Goal: Task Accomplishment & Management: Manage account settings

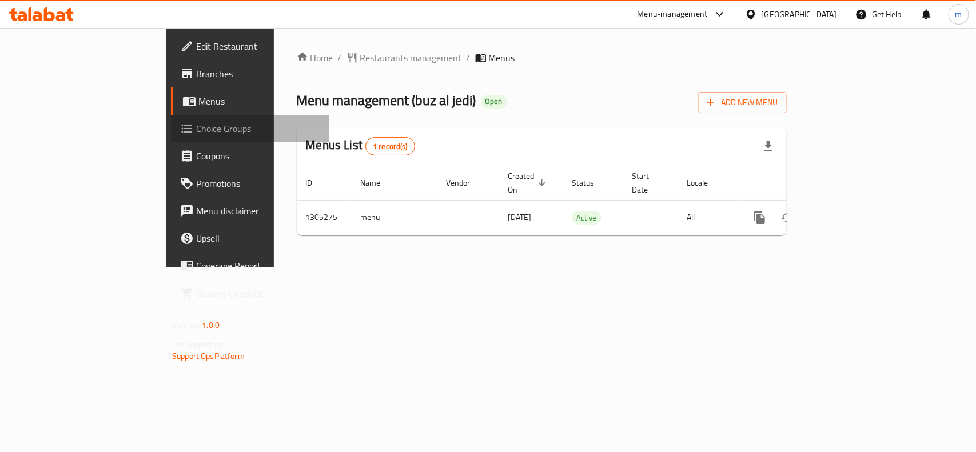
click at [196, 130] on span "Choice Groups" at bounding box center [258, 129] width 124 height 14
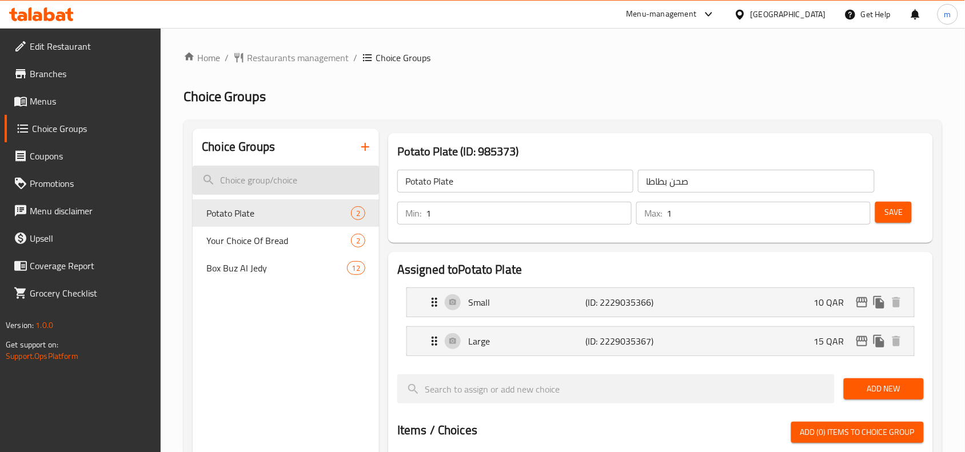
click at [315, 182] on input "search" at bounding box center [286, 180] width 186 height 29
paste input "menu_management_pandora.item_choice_group_empty_state"
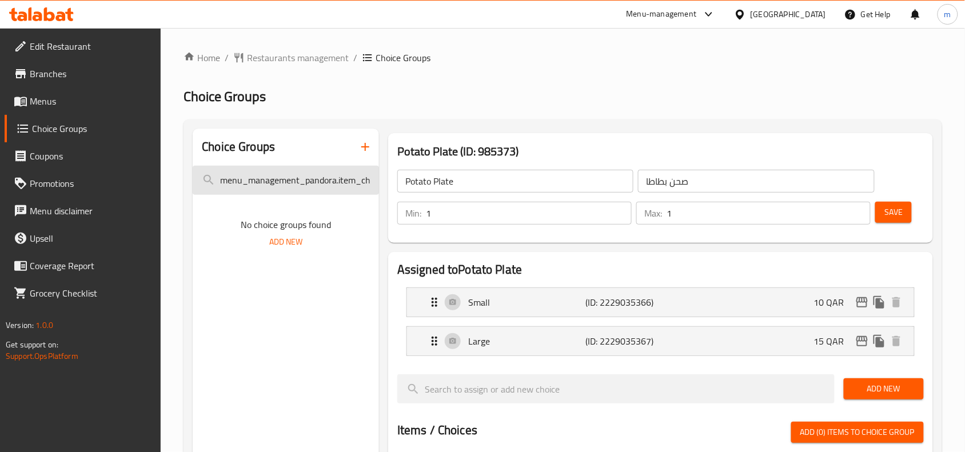
scroll to position [0, 100]
type input "menu_management_pandora.item_choice_group_empty_state"
click at [321, 180] on input "menu_management_pandora.item_choice_group_empty_state" at bounding box center [286, 180] width 186 height 29
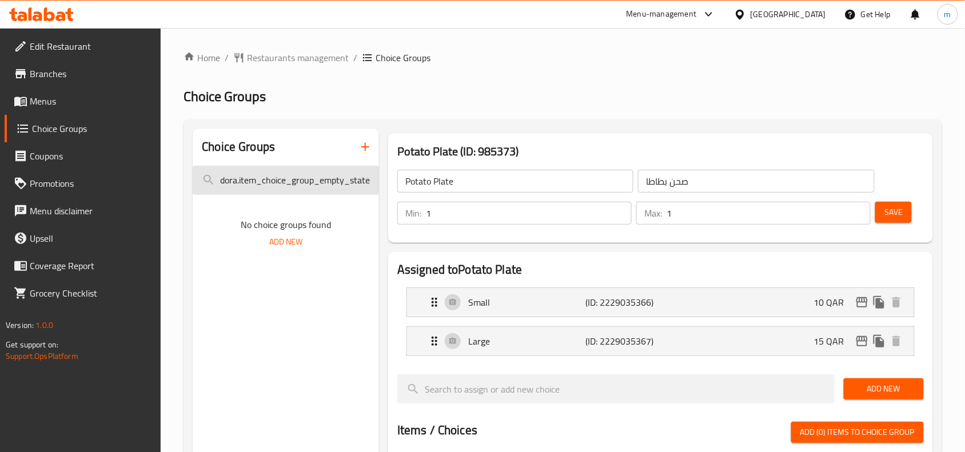
click at [321, 180] on input "menu_management_pandora.item_choice_group_empty_state" at bounding box center [286, 180] width 186 height 29
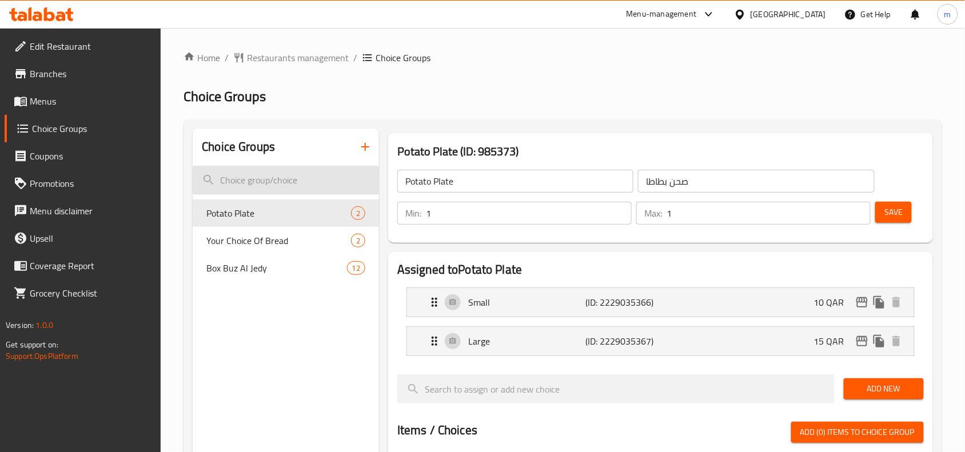
scroll to position [0, 0]
click at [309, 244] on span "Your Choice Of Bread" at bounding box center [261, 241] width 110 height 14
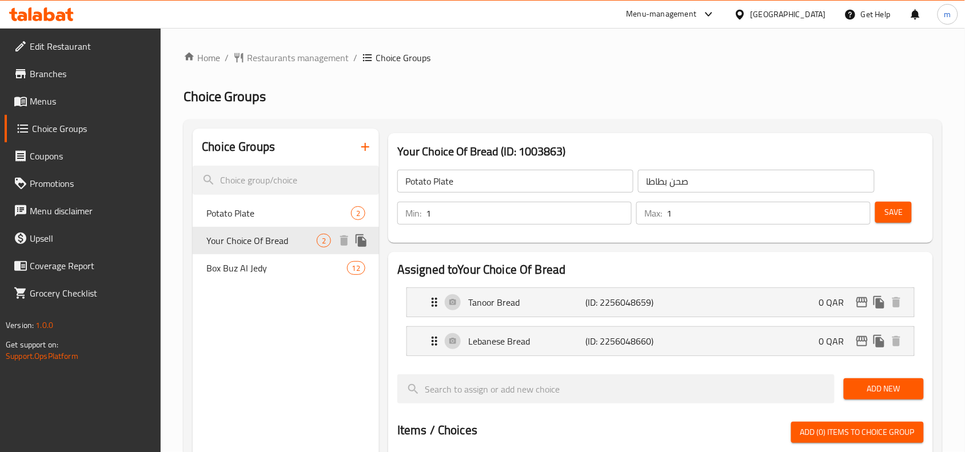
type input "Your Choice Of Bread"
type input "اختيارك من خبز"
drag, startPoint x: 269, startPoint y: 267, endPoint x: 277, endPoint y: 269, distance: 8.3
click at [268, 269] on span "Box Buz Al Jedy" at bounding box center [259, 268] width 106 height 14
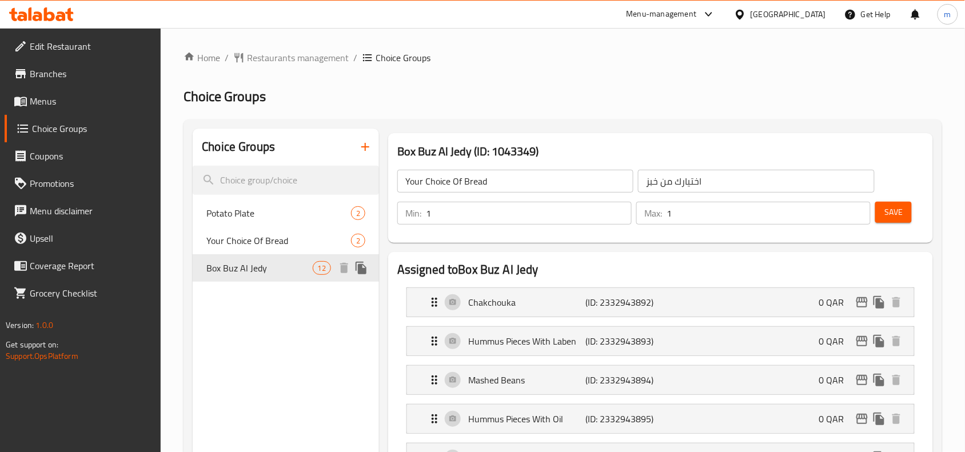
type input "Box Buz Al Jedy"
type input "بوكس بوز جدي"
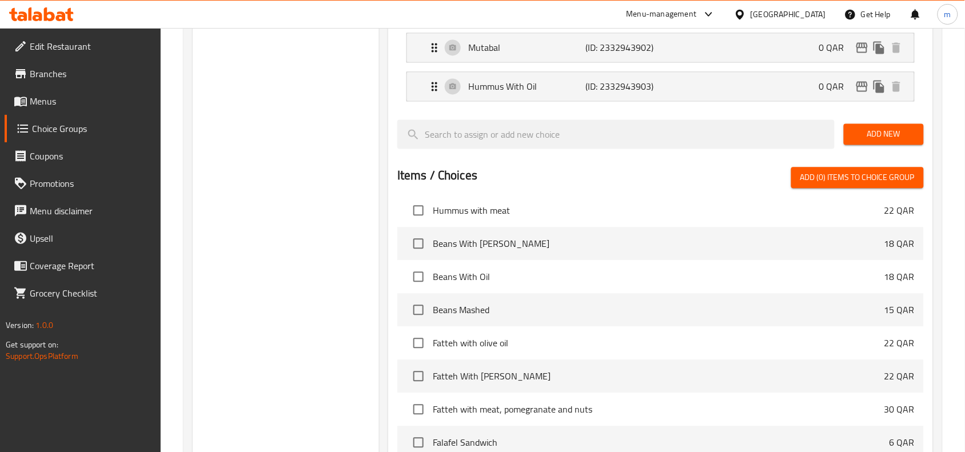
scroll to position [429, 0]
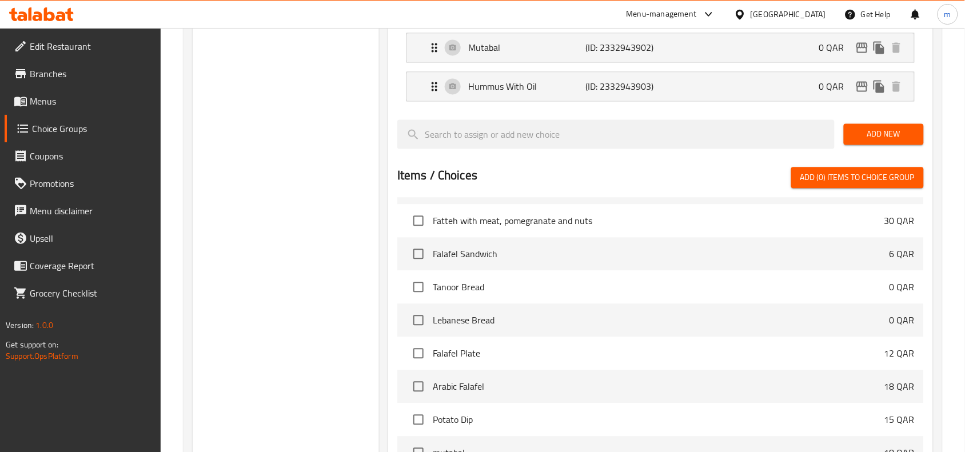
click at [817, 13] on div "[GEOGRAPHIC_DATA]" at bounding box center [788, 14] width 75 height 13
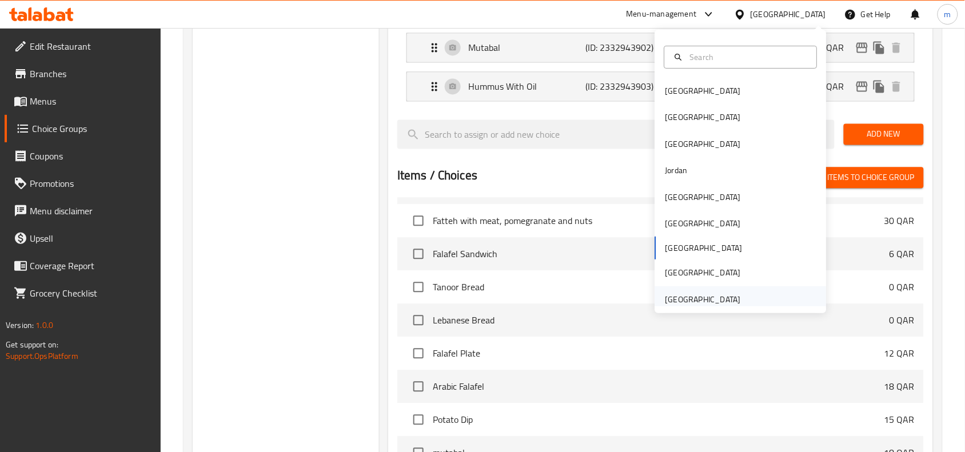
click at [712, 293] on div "[GEOGRAPHIC_DATA]" at bounding box center [703, 299] width 75 height 13
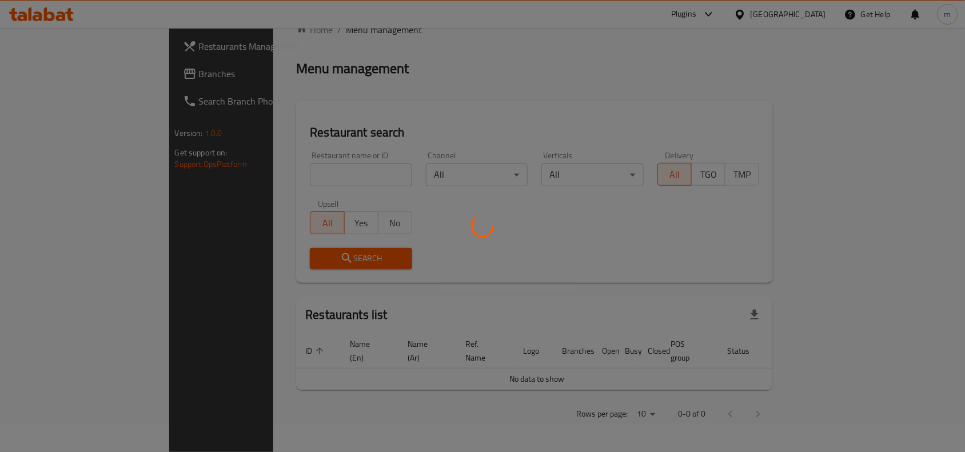
scroll to position [399, 0]
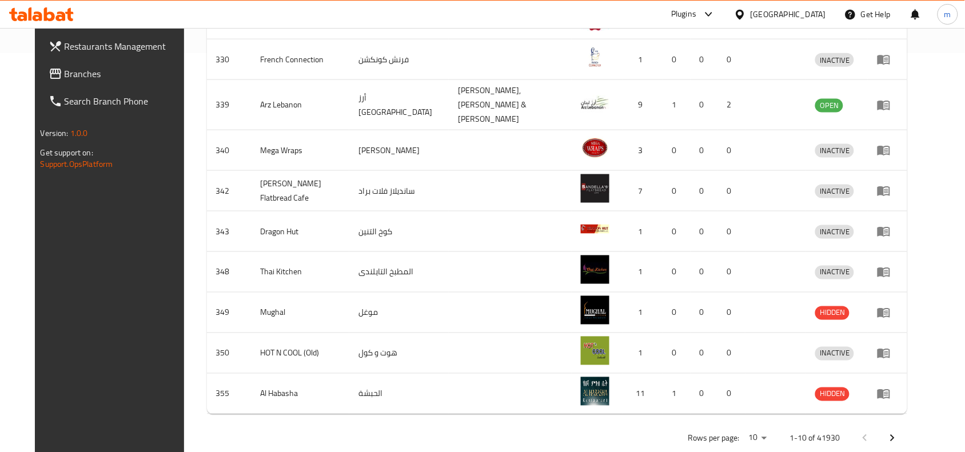
click at [96, 82] on link "Branches" at bounding box center [117, 73] width 157 height 27
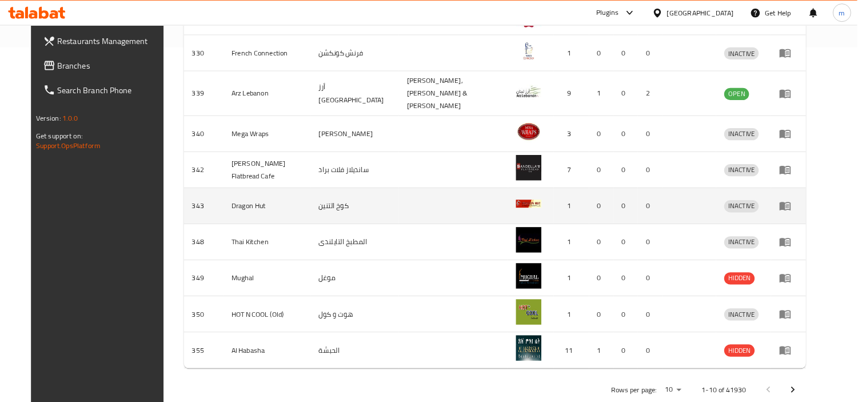
scroll to position [292, 0]
